Goal: Task Accomplishment & Management: Manage account settings

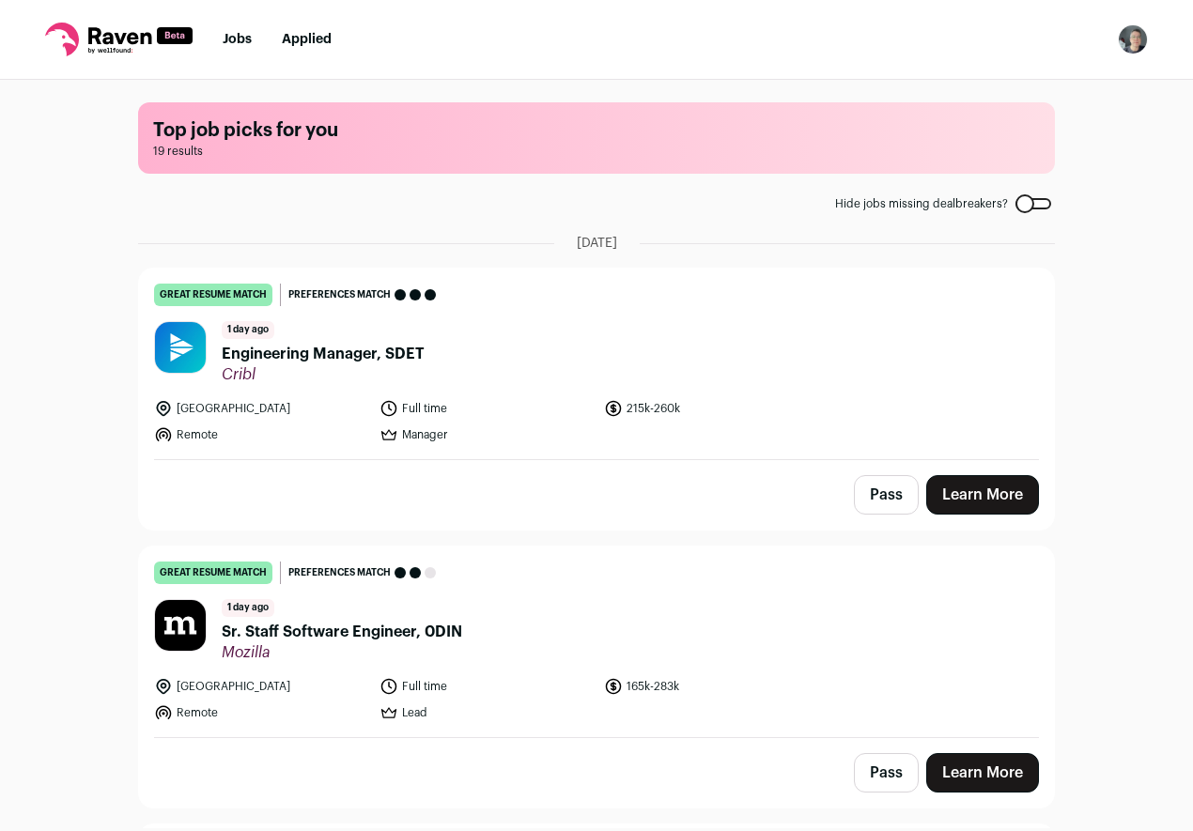
click at [1131, 37] on img "Open dropdown" at bounding box center [1133, 39] width 30 height 30
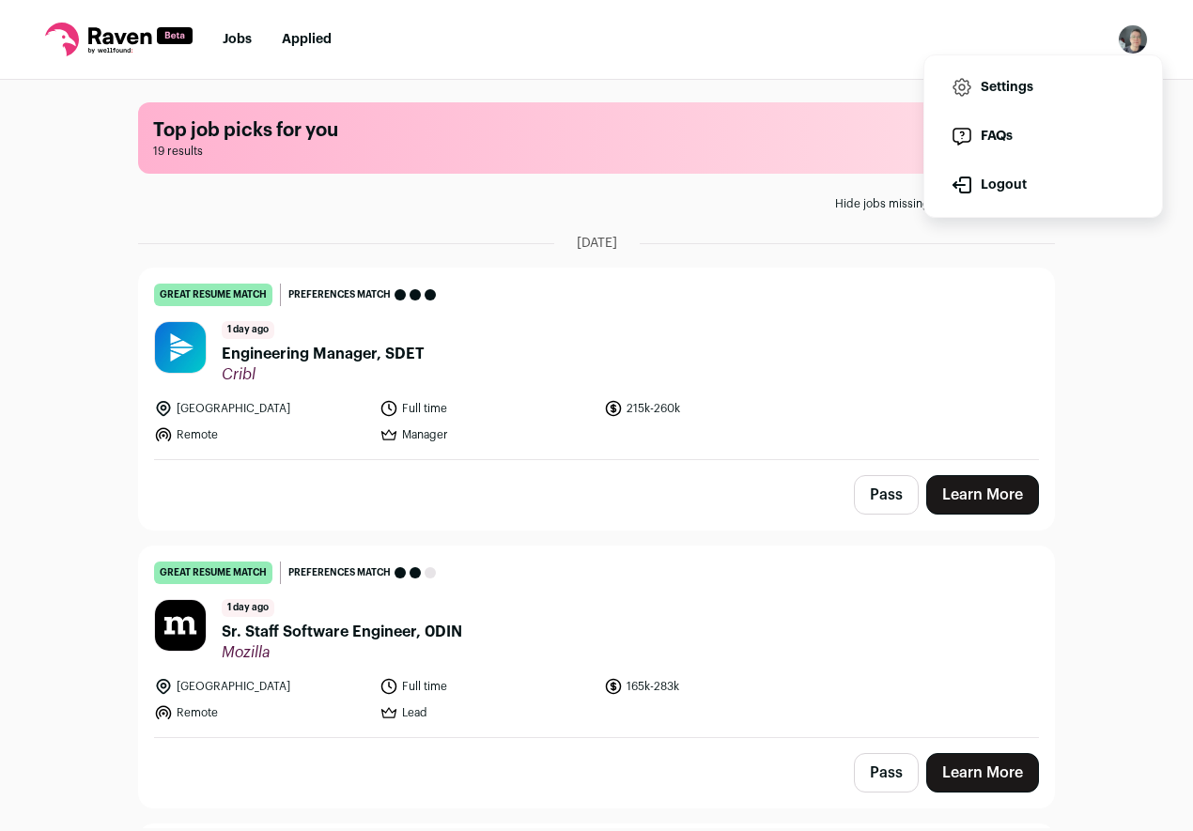
click at [1006, 84] on link "Settings" at bounding box center [1043, 87] width 208 height 45
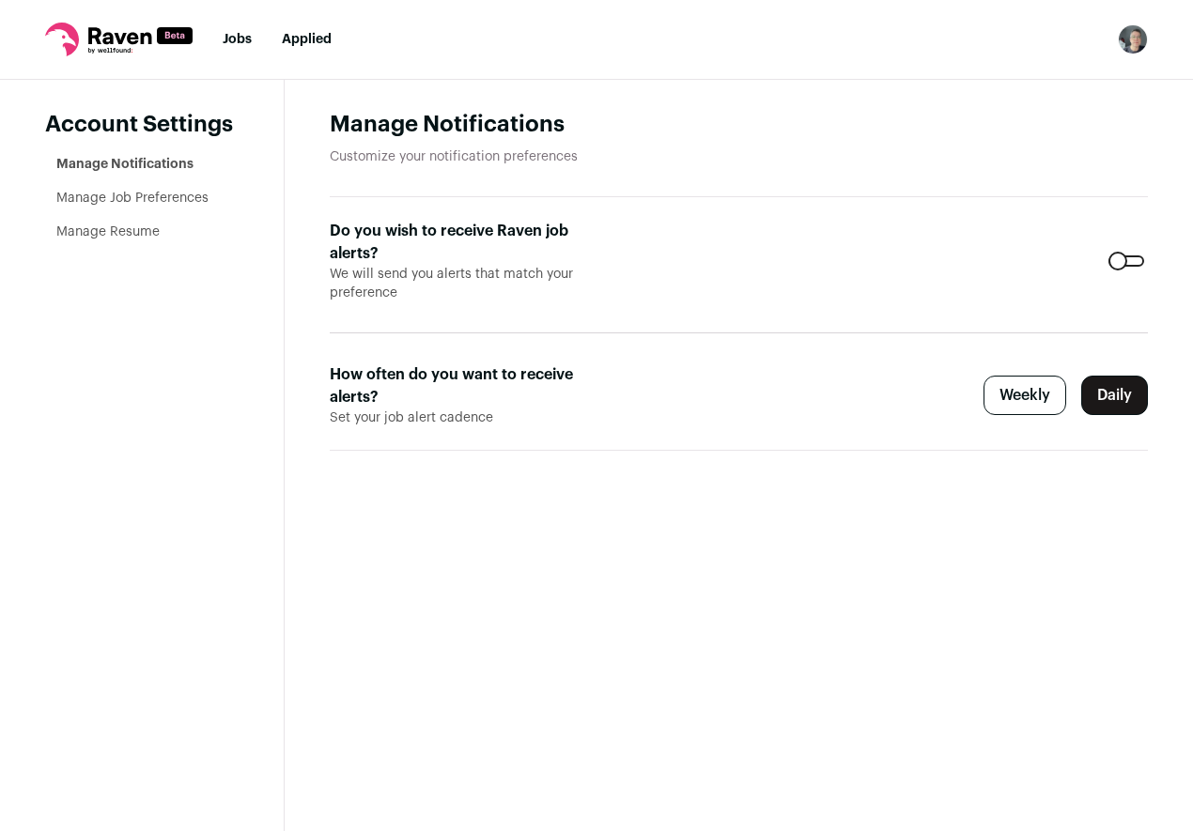
click at [1124, 255] on form "Do you wish to receive Raven job alerts? We will send you alerts that match you…" at bounding box center [739, 324] width 818 height 254
click at [1116, 259] on div at bounding box center [1126, 260] width 36 height 11
click at [190, 201] on link "Manage Job Preferences" at bounding box center [132, 198] width 152 height 13
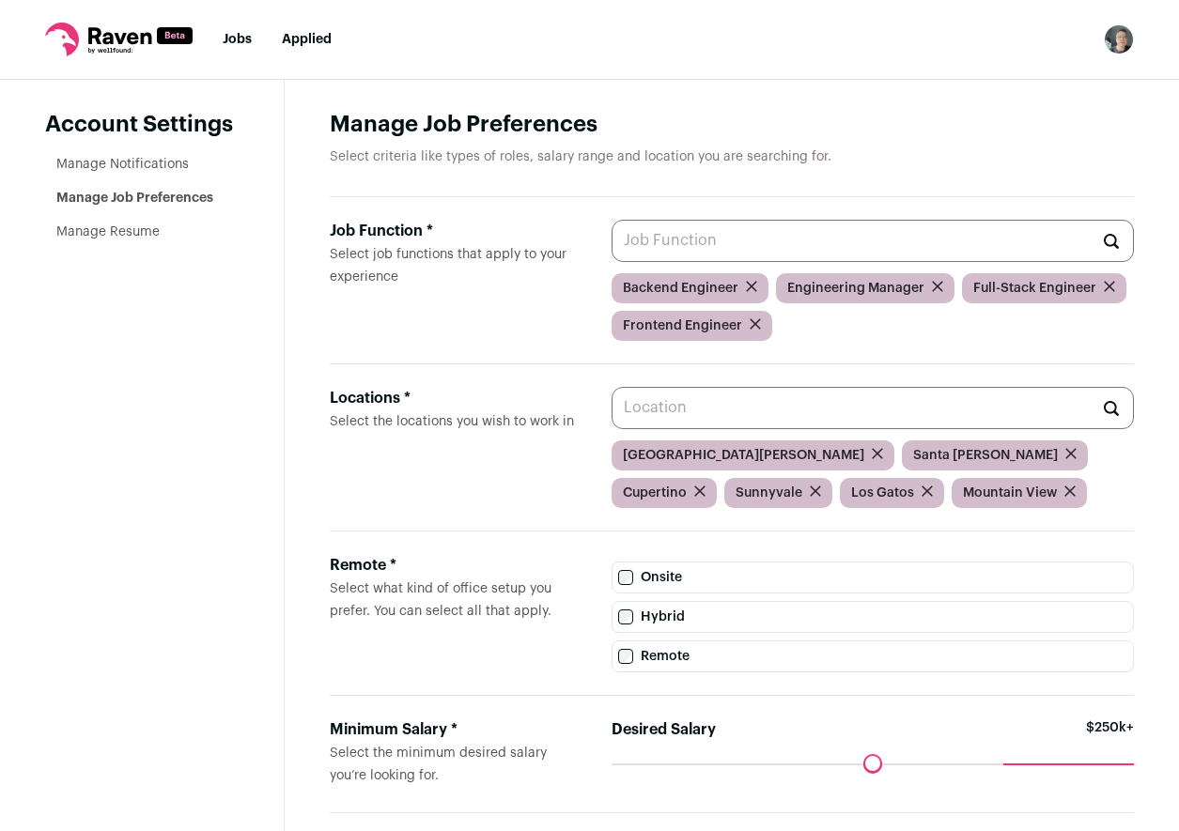
click at [77, 230] on link "Manage Resume" at bounding box center [107, 231] width 103 height 13
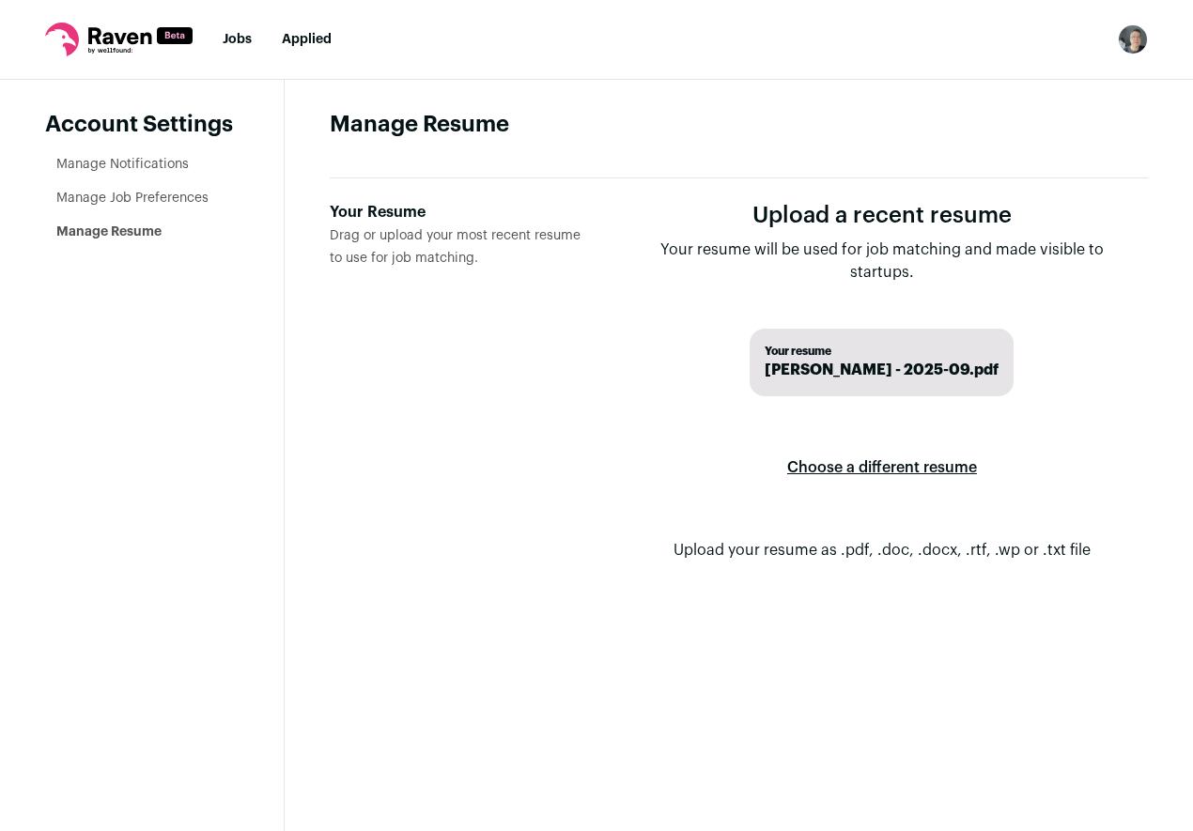
click at [875, 466] on label "Choose a different resume" at bounding box center [882, 467] width 190 height 53
click at [0, 0] on input "Your Resume Drag or upload your most recent resume to use for job matching." at bounding box center [0, 0] width 0 height 0
